Goal: Information Seeking & Learning: Check status

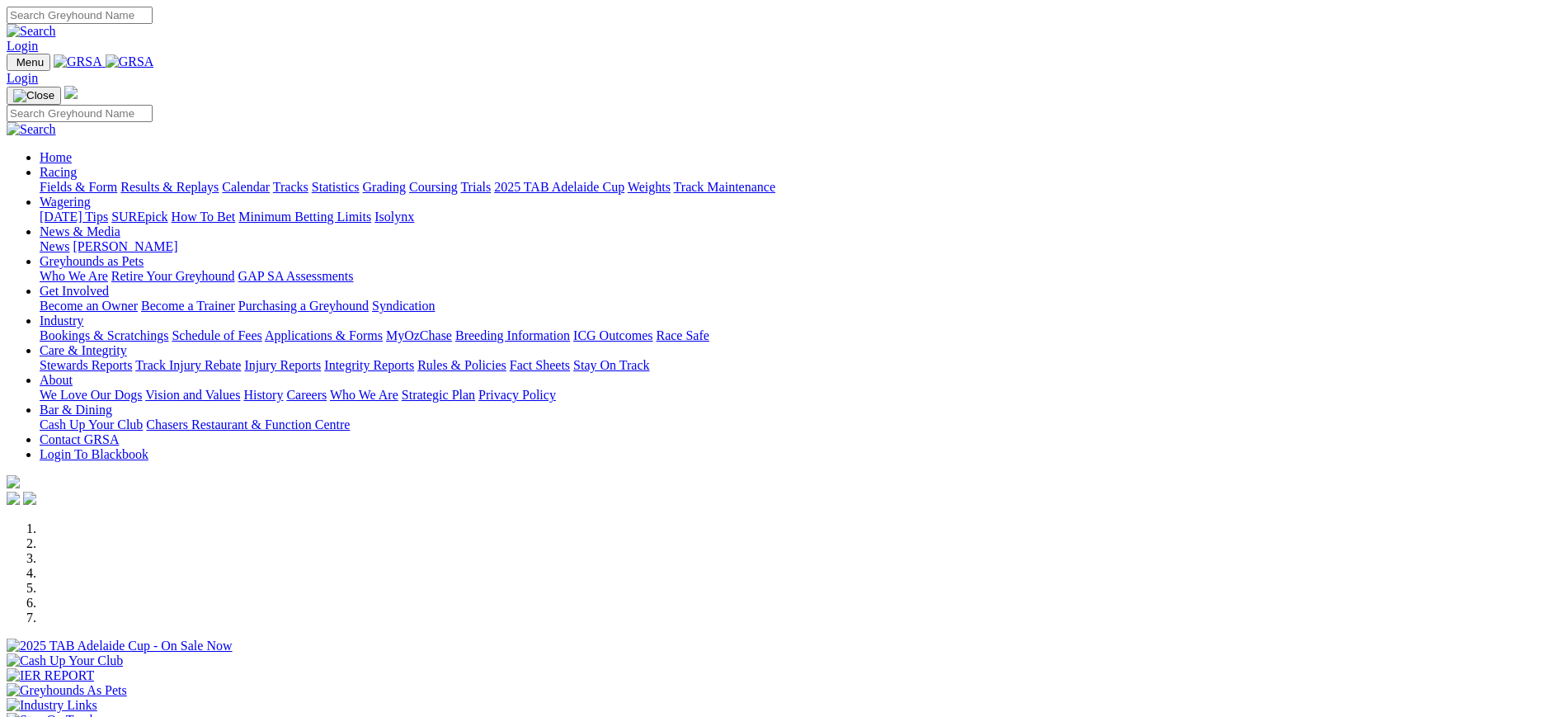
click at [154, 60] on img at bounding box center [130, 61] width 49 height 14
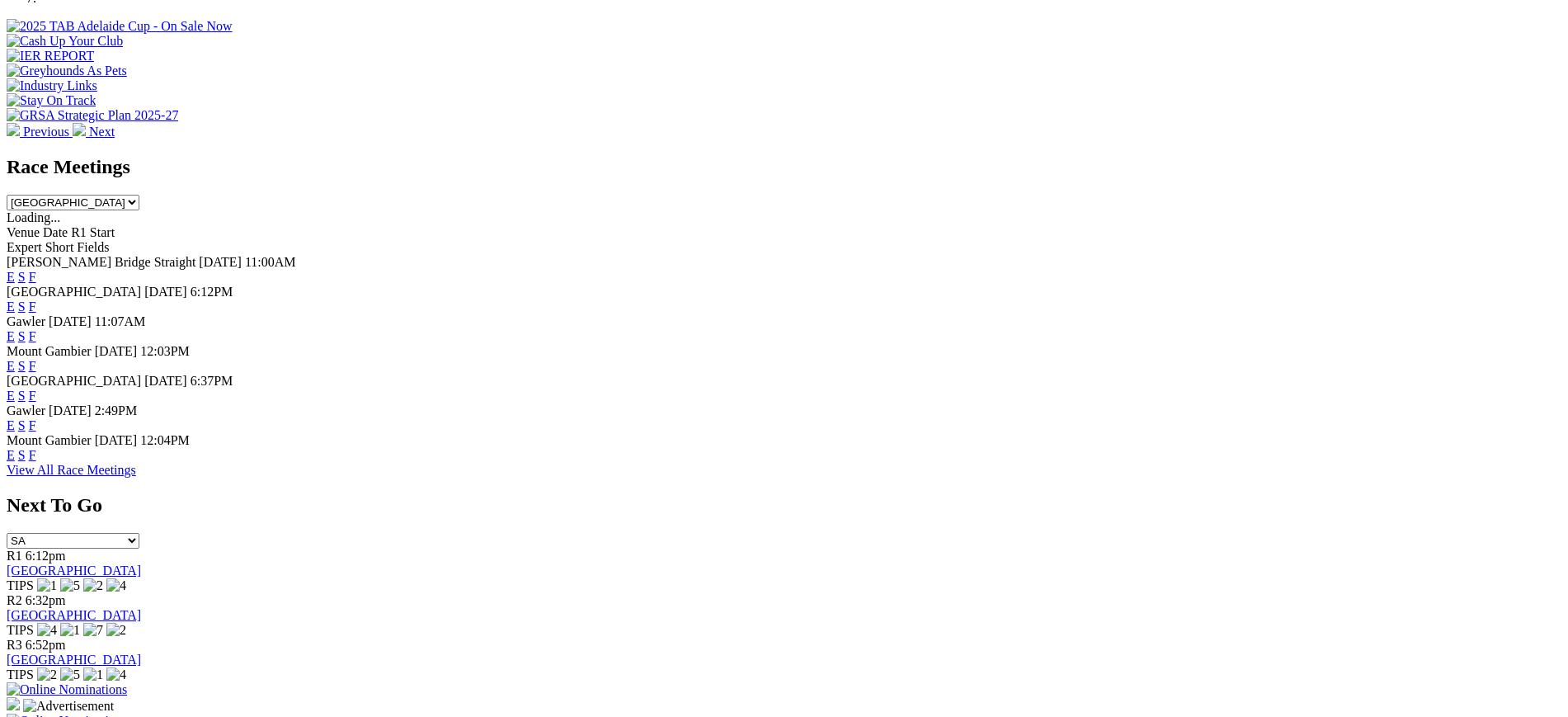
scroll to position [619, 0]
click at [36, 429] on link "F" at bounding box center [33, 425] width 8 height 14
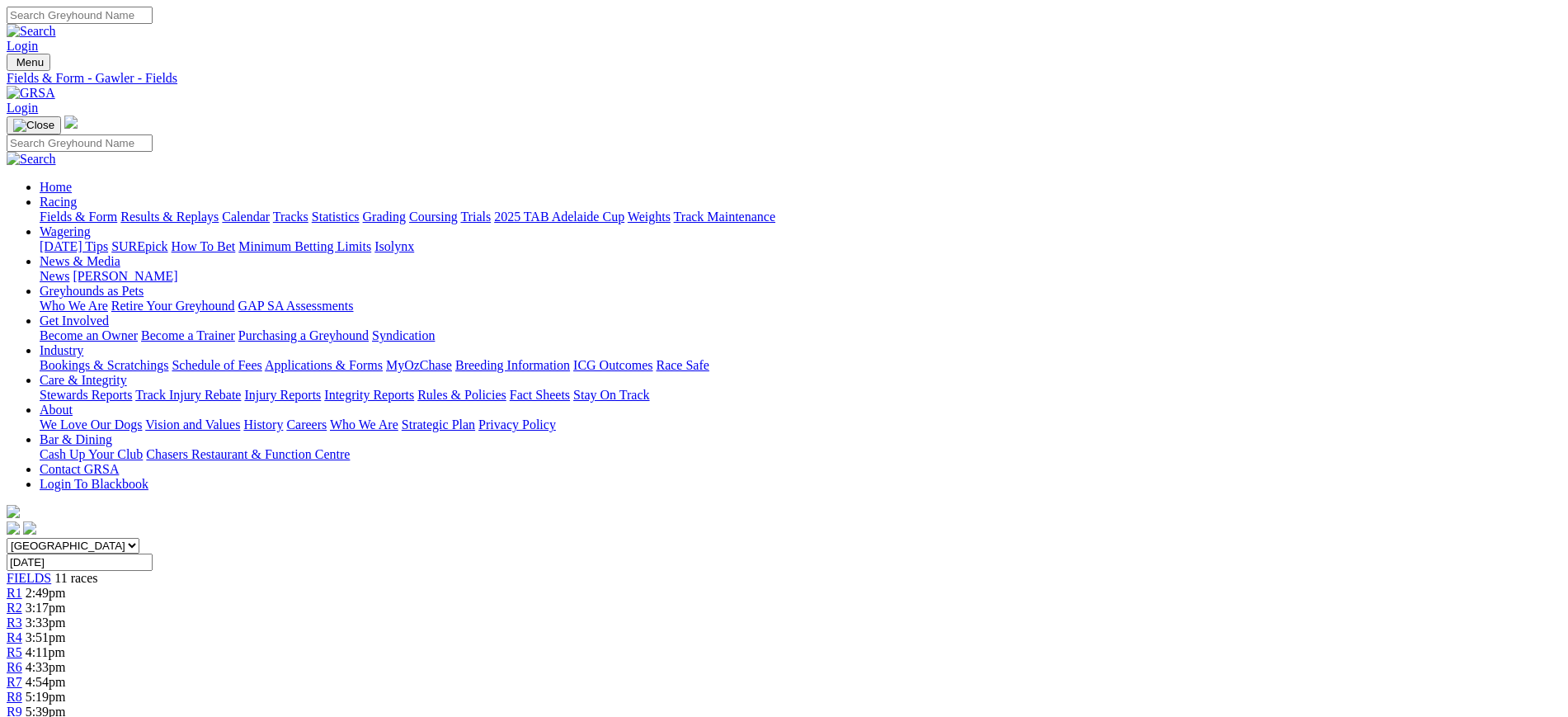
click at [69, 269] on link "News" at bounding box center [54, 275] width 30 height 14
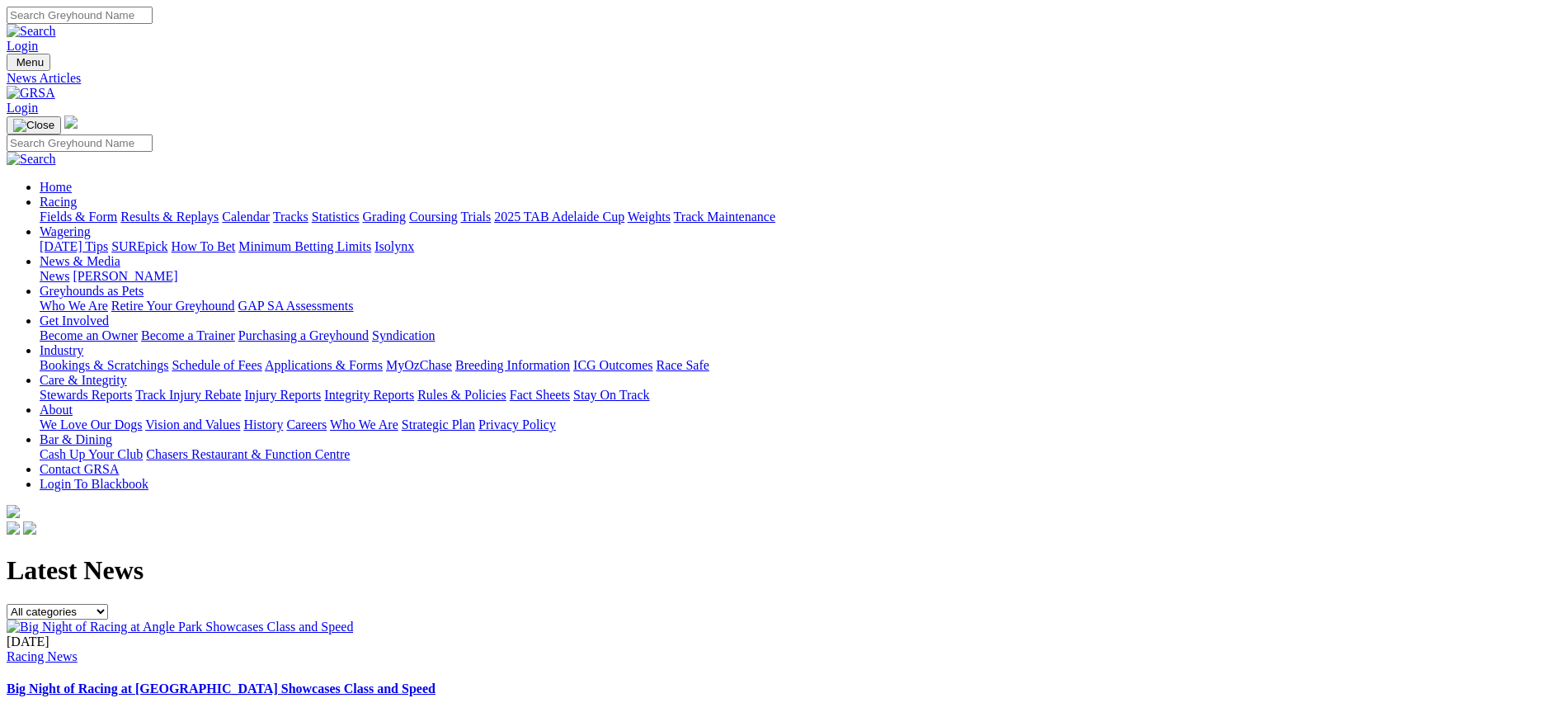
click at [56, 85] on img at bounding box center [31, 92] width 49 height 14
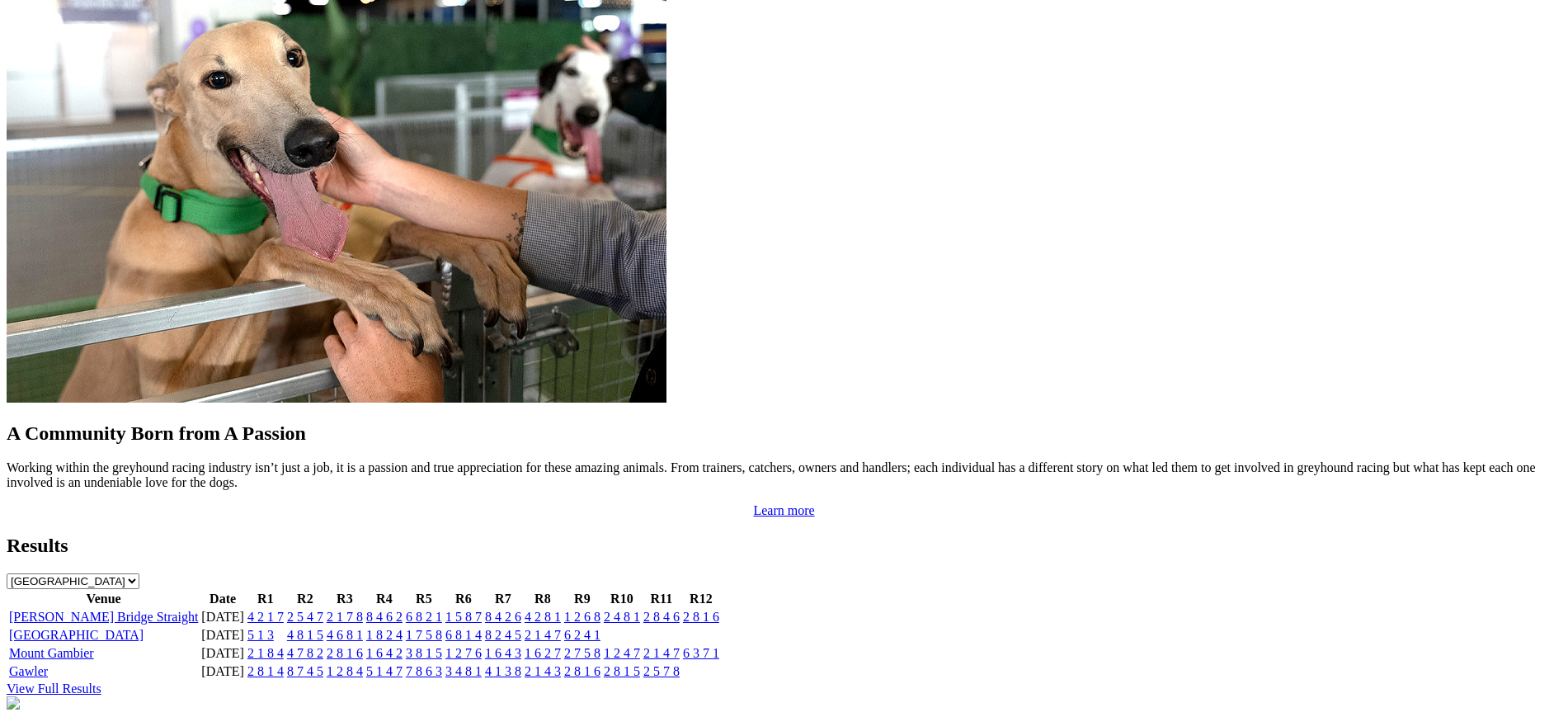
scroll to position [1427, 0]
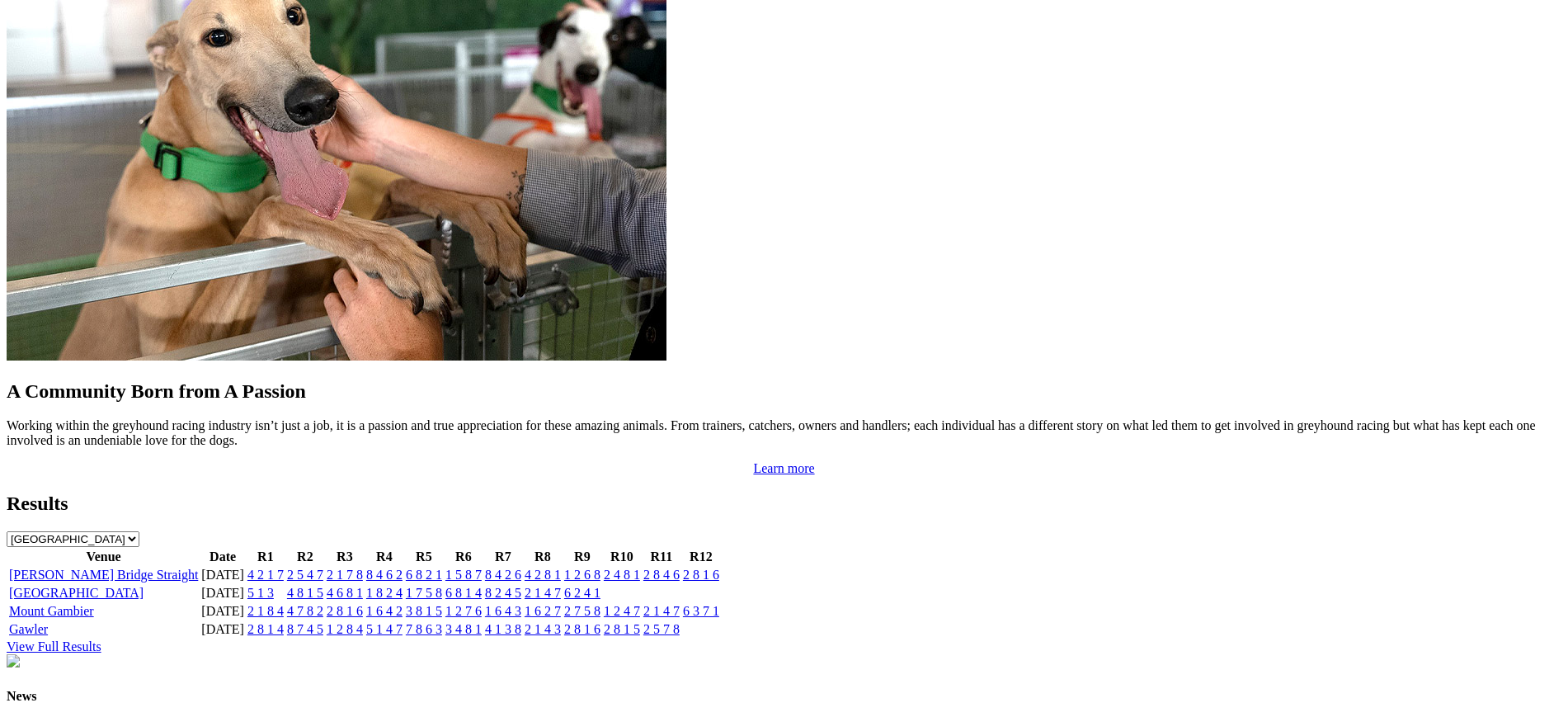
click at [284, 567] on link "4 2 1 7" at bounding box center [266, 574] width 36 height 14
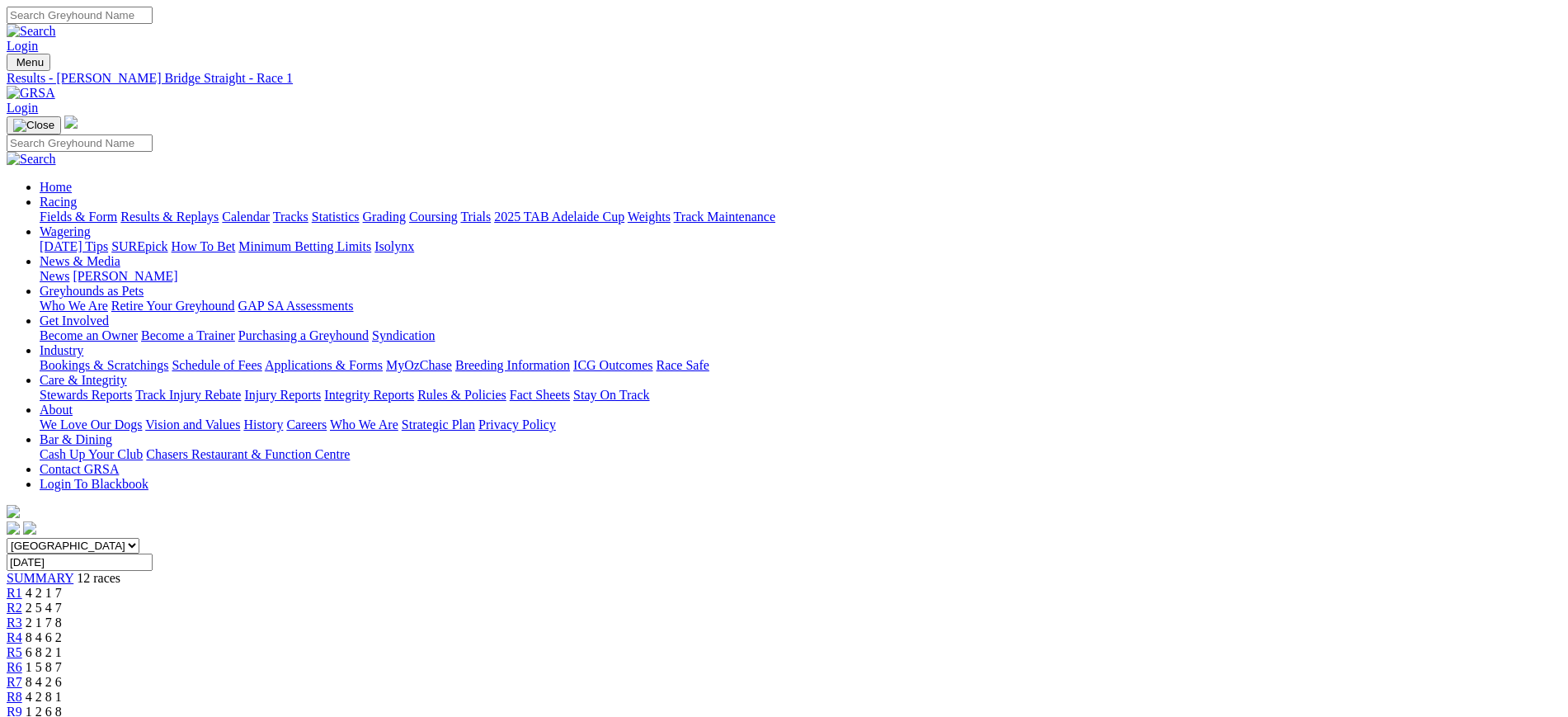
click at [61, 601] on span "2 5 4 7" at bounding box center [44, 608] width 36 height 14
click at [555, 615] on div "R3 2 1 7 8" at bounding box center [784, 622] width 1555 height 14
click at [22, 631] on span "R4" at bounding box center [14, 637] width 15 height 14
click at [22, 645] on span "R5" at bounding box center [14, 652] width 15 height 14
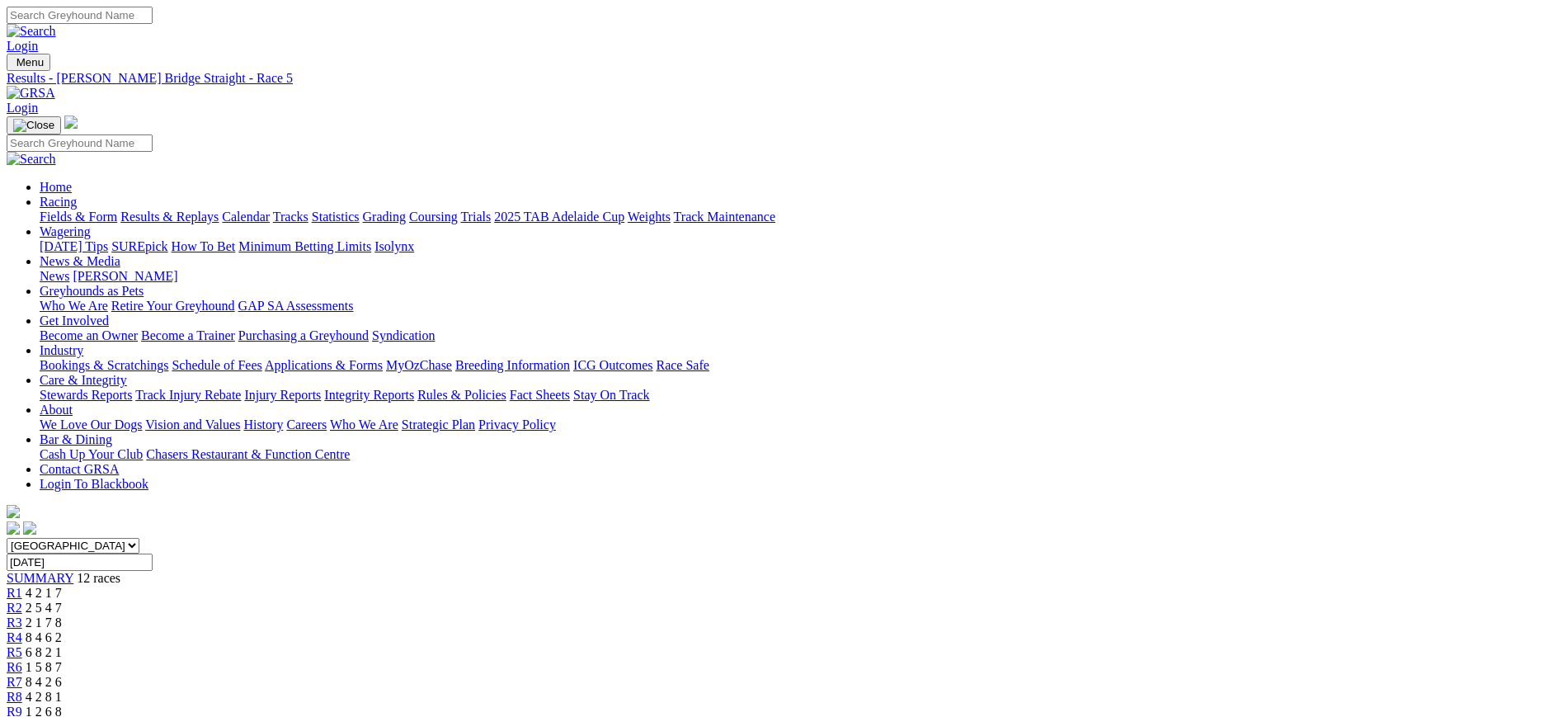
click at [61, 660] on span "1 5 8 7" at bounding box center [44, 667] width 36 height 14
click at [879, 675] on div "R7 8 4 2 6" at bounding box center [784, 681] width 1555 height 14
click at [61, 689] on span "4 2 8 1" at bounding box center [44, 696] width 36 height 14
click at [61, 705] on span "1 2 6 8" at bounding box center [44, 711] width 36 height 14
click at [1105, 716] on div "R10 2 4 8 1" at bounding box center [784, 726] width 1555 height 14
